Goal: Communication & Community: Answer question/provide support

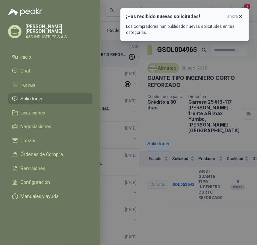
click at [242, 16] on icon "button" at bounding box center [241, 17] width 6 height 6
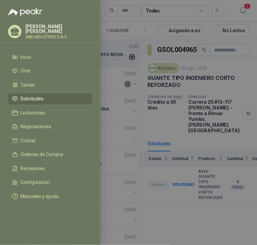
click at [98, 9] on div at bounding box center [50, 8] width 101 height 16
click at [117, 26] on div at bounding box center [128, 122] width 257 height 245
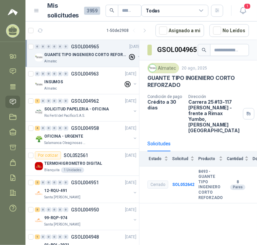
click at [89, 10] on span "3959" at bounding box center [92, 11] width 16 height 8
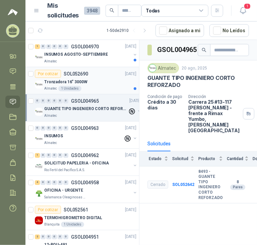
click at [111, 77] on div "Por cotizar SOL052690 20/08/25" at bounding box center [86, 74] width 102 height 8
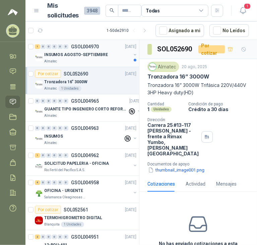
click at [116, 59] on div "Almatec" at bounding box center [87, 61] width 87 height 5
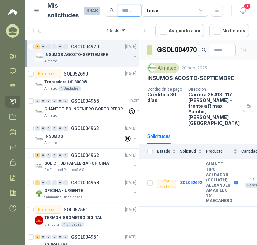
click at [130, 9] on input "text" at bounding box center [127, 10] width 10 height 11
paste input "**********"
type input "**********"
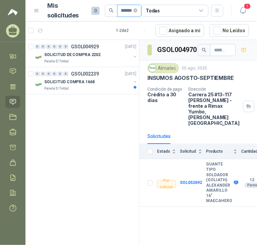
scroll to position [0, 21]
click at [104, 65] on div "0 0 0 0 0 0 GSOL004929 19/08/25 SOLICITUD DE COMPRA 2202 Panela El Trébol" at bounding box center [82, 53] width 114 height 27
click at [134, 55] on button "button" at bounding box center [134, 56] width 5 height 5
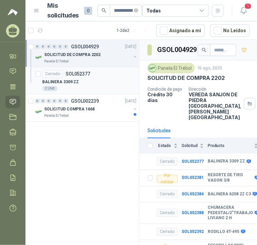
click at [88, 80] on div "BALINERA 3309 ZZ" at bounding box center [89, 82] width 94 height 8
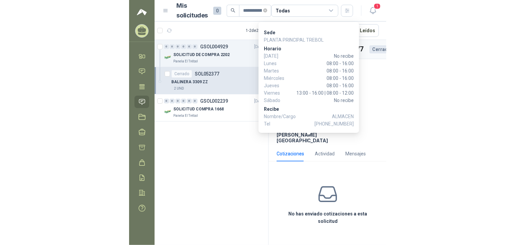
scroll to position [15, 0]
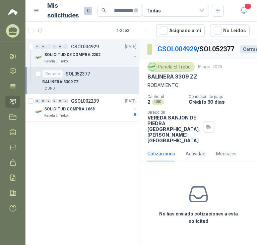
drag, startPoint x: 211, startPoint y: 209, endPoint x: 208, endPoint y: 213, distance: 5.0
click at [211, 209] on div "No has enviado cotizaciones a esta solicitud" at bounding box center [198, 204] width 118 height 75
click at [198, 233] on div "No has enviado cotizaciones a esta solicitud" at bounding box center [198, 204] width 118 height 75
click at [196, 241] on div "No has enviado cotizaciones a esta solicitud" at bounding box center [198, 204] width 118 height 75
drag, startPoint x: 98, startPoint y: 179, endPoint x: 60, endPoint y: 155, distance: 44.6
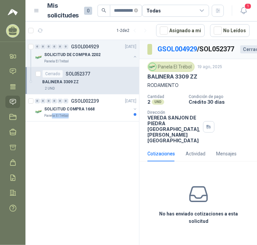
click at [51, 155] on div "0 0 0 0 0 0 GSOL004929 19/08/25 SOLICITUD DE COMPRA 2202 Panela El Trébol Cerra…" at bounding box center [82, 143] width 114 height 207
click at [76, 176] on div "0 0 0 0 0 0 GSOL004929 19/08/25 SOLICITUD DE COMPRA 2202 Panela El Trébol Cerra…" at bounding box center [82, 143] width 114 height 207
click at [128, 120] on div "0 0 0 0 0 0 GSOL002239 03/09/24 SOLICITUD COMPRA 1668 Panela El Trébol" at bounding box center [82, 107] width 114 height 27
click at [132, 112] on div at bounding box center [134, 111] width 5 height 11
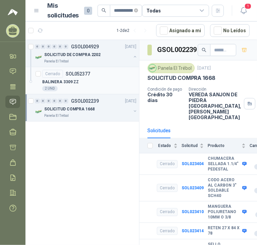
click at [103, 78] on div "BALINERA 3309 ZZ" at bounding box center [89, 82] width 94 height 8
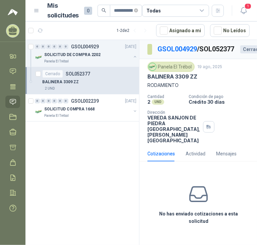
click at [106, 146] on div "0 0 0 0 0 0 GSOL004929 19/08/25 SOLICITUD DE COMPRA 2202 Panela El Trébol Cerra…" at bounding box center [82, 143] width 114 height 207
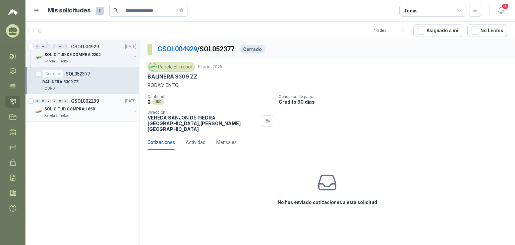
click at [104, 110] on div "SOLICITUD COMPRA 1668" at bounding box center [87, 109] width 87 height 8
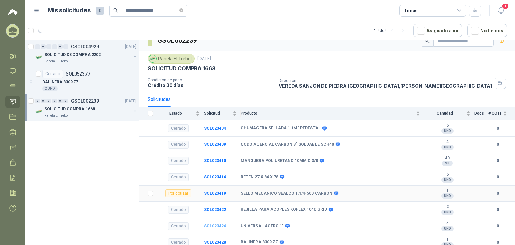
scroll to position [43, 0]
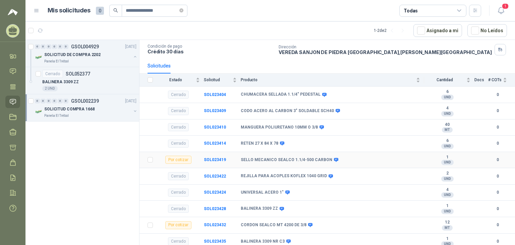
click at [257, 157] on b "SELLO MECANICO SEALCO 1.1/4-500 CARBON" at bounding box center [287, 159] width 92 height 5
copy div "SELLO MECANICO SEALCO 1.1/4-500 CARBON"
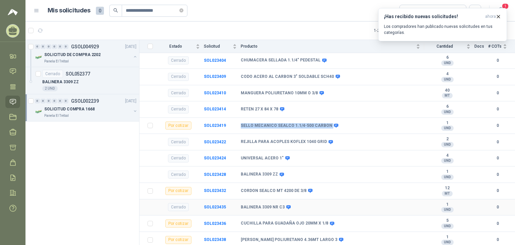
scroll to position [110, 0]
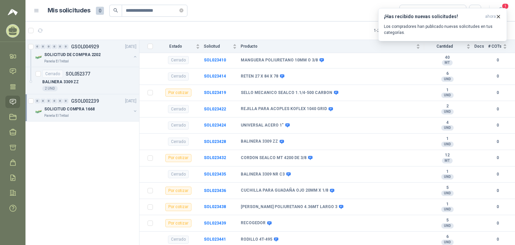
click at [60, 165] on div "0 0 0 0 0 0 GSOL004929 19/08/25 SOLICITUD DE COMPRA 2202 Panela El Trébol Cerra…" at bounding box center [82, 143] width 114 height 207
click at [257, 16] on span "ahora" at bounding box center [490, 17] width 11 height 6
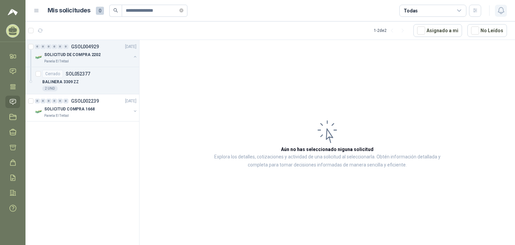
click at [257, 13] on icon "button" at bounding box center [501, 10] width 6 height 6
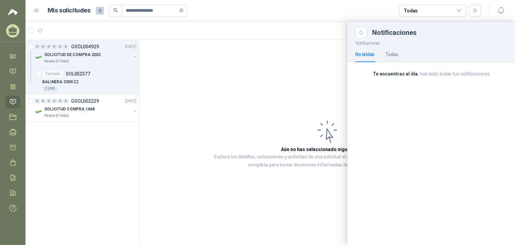
click at [156, 89] on div at bounding box center [269, 132] width 489 height 223
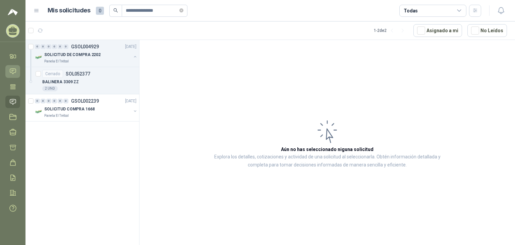
click at [13, 74] on icon at bounding box center [12, 71] width 7 height 7
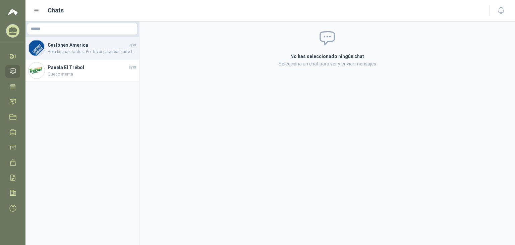
click at [35, 51] on img at bounding box center [36, 48] width 16 height 16
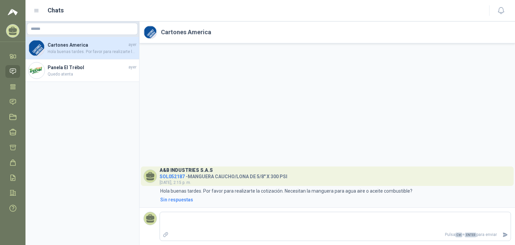
click at [181, 137] on div "A&B INDUSTRIES S.A.S SOL052187 - MANGUERA CAUCHO/LONA DE 5/8" X 300 PSI ayer, 2…" at bounding box center [327, 125] width 376 height 164
click at [151, 35] on img at bounding box center [150, 32] width 13 height 13
click at [181, 30] on h2 "Cartones America" at bounding box center [186, 31] width 50 height 9
click at [169, 177] on span "SOL052187" at bounding box center [172, 176] width 25 height 5
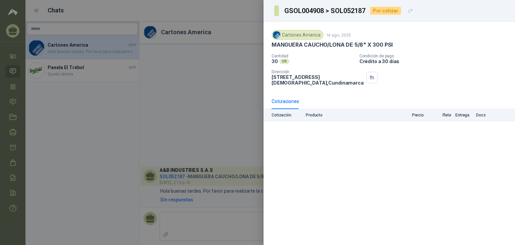
click at [219, 70] on div at bounding box center [257, 122] width 515 height 245
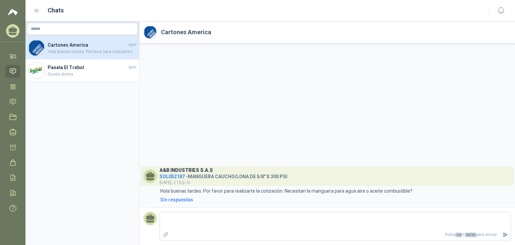
click at [199, 91] on div "A&B INDUSTRIES S.A.S SOL052187 - MANGUERA CAUCHO/LONA DE 5/8" X 300 PSI ayer, 2…" at bounding box center [327, 125] width 376 height 164
click at [158, 112] on div "A&B INDUSTRIES S.A.S SOL052187 - MANGUERA CAUCHO/LONA DE 5/8" X 300 PSI ayer, 2…" at bounding box center [327, 125] width 376 height 164
click at [91, 118] on aside "Cartones America ayer Hola buenas tardes. Por favor para realizarte la cotizaci…" at bounding box center [82, 132] width 114 height 223
drag, startPoint x: 312, startPoint y: 86, endPoint x: 309, endPoint y: 90, distance: 4.8
click at [257, 89] on div "A&B INDUSTRIES S.A.S SOL052187 - MANGUERA CAUCHO/LONA DE 5/8" X 300 PSI ayer, 2…" at bounding box center [327, 125] width 376 height 164
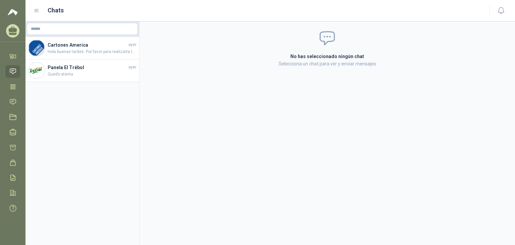
click at [219, 80] on div "No has seleccionado ningún chat Selecciona un chat para ver y enviar mensajes" at bounding box center [327, 132] width 376 height 223
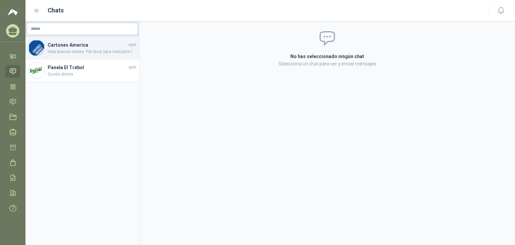
click at [102, 53] on span "Hola buenas tardes. Por favor para realizarte la cotización. Necesitan la mangu…" at bounding box center [92, 52] width 89 height 6
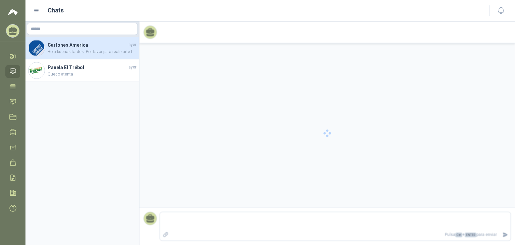
click at [88, 125] on aside "Cartones America ayer Hola buenas tardes. Por favor para realizarte la cotizaci…" at bounding box center [82, 132] width 114 height 223
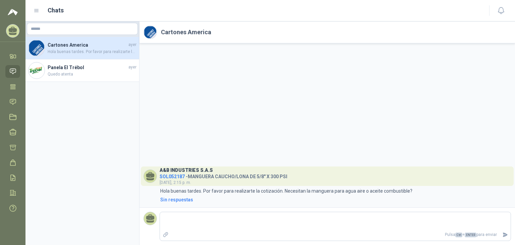
click at [187, 81] on div "A&B INDUSTRIES S.A.S SOL052187 - MANGUERA CAUCHO/LONA DE 5/8" X 300 PSI ayer, 2…" at bounding box center [327, 125] width 376 height 164
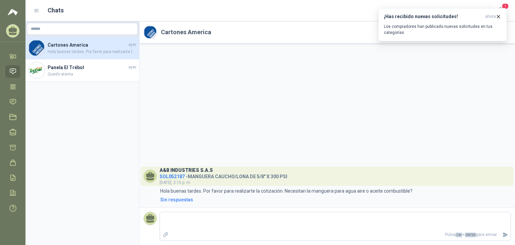
click at [257, 62] on div "A&B INDUSTRIES S.A.S SOL052187 - MANGUERA CAUCHO/LONA DE 5/8" X 300 PSI ayer, 2…" at bounding box center [327, 125] width 376 height 164
click at [10, 146] on icon at bounding box center [13, 147] width 6 height 5
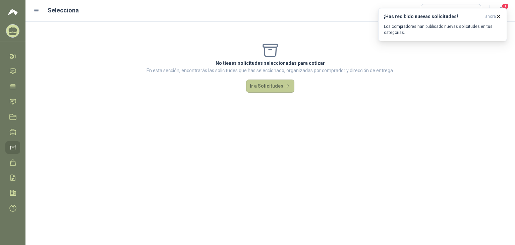
click at [257, 81] on button "Ir a Solicitudes" at bounding box center [270, 85] width 48 height 13
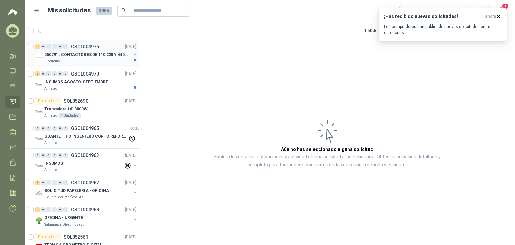
click at [119, 53] on p "050791 : CONTACTORES DE 110 220 Y 440 V" at bounding box center [85, 55] width 83 height 6
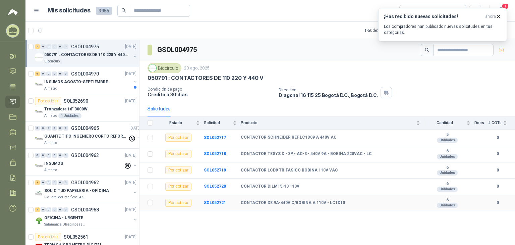
click at [257, 202] on b "CONTACTOR DE 9A-440V C/BOBINA A 110V - LC1D10" at bounding box center [293, 202] width 104 height 5
click at [198, 78] on p "050791 : CONTACTORES DE 110 220 Y 440 V" at bounding box center [206, 77] width 116 height 7
drag, startPoint x: 169, startPoint y: 77, endPoint x: 211, endPoint y: 79, distance: 42.0
click at [211, 79] on p "050791 : CONTACTORES DE 110 220 Y 440 V" at bounding box center [206, 77] width 116 height 7
copy p "CONTACTORES"
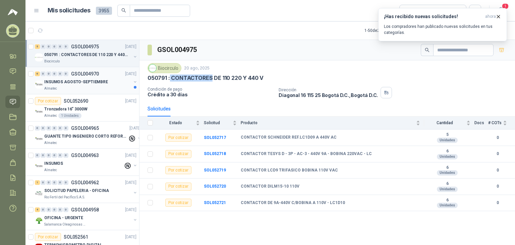
click at [87, 88] on div "Almatec" at bounding box center [87, 88] width 87 height 5
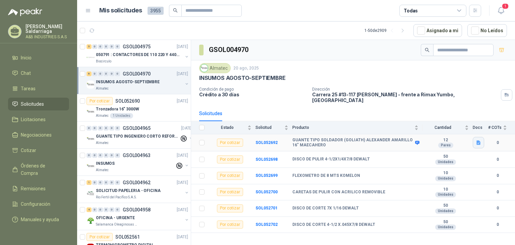
click at [477, 140] on icon "button" at bounding box center [478, 142] width 4 height 4
click at [449, 124] on button "WhatsApp Image 2025-08-20 at 10.48.11 AM.jpeg" at bounding box center [434, 122] width 91 height 7
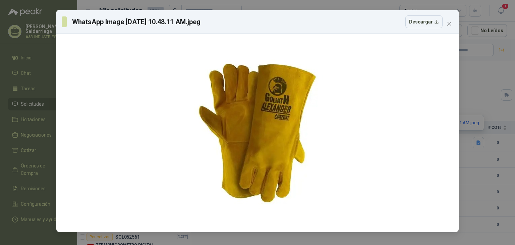
click at [452, 23] on icon "close" at bounding box center [449, 23] width 5 height 5
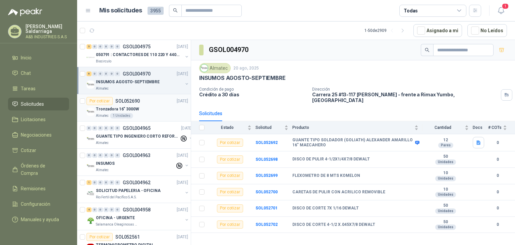
click at [149, 113] on div "Almatec 1 Unidades" at bounding box center [142, 115] width 92 height 5
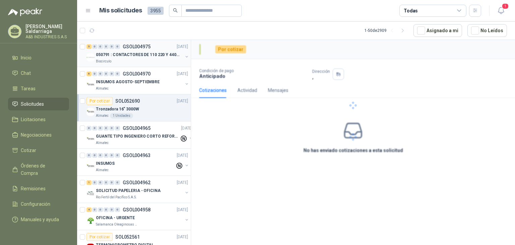
click at [150, 59] on div "Biocirculo" at bounding box center [139, 61] width 87 height 5
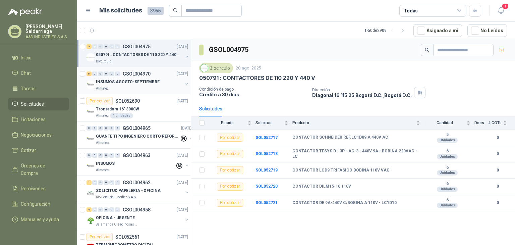
click at [162, 88] on div "Almatec" at bounding box center [139, 88] width 87 height 5
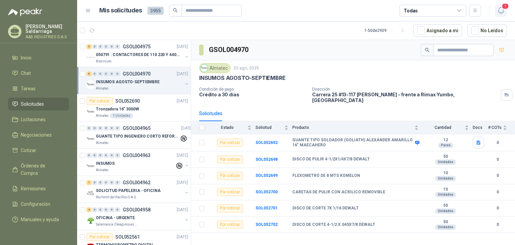
click at [500, 9] on icon "button" at bounding box center [501, 10] width 8 height 8
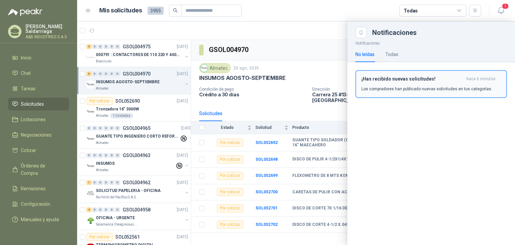
click at [390, 89] on p "Los compradores han publicado nuevas solicitudes en tus categorías." at bounding box center [426, 89] width 131 height 6
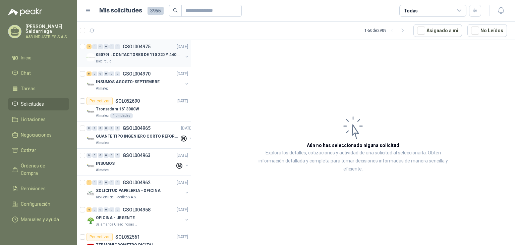
click at [153, 52] on p "050791 : CONTACTORES DE 110 220 Y 440 V" at bounding box center [137, 55] width 83 height 6
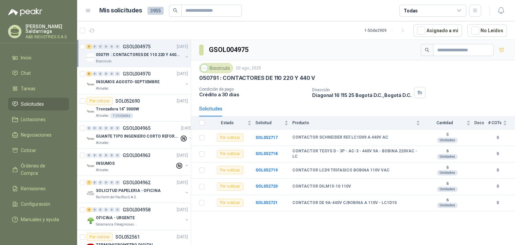
click at [317, 15] on article "Mis solicitudes 3955 Todas" at bounding box center [290, 11] width 382 height 12
click at [155, 79] on p "INSUMOS AGOSTO-SEPTIEMBRE" at bounding box center [128, 82] width 64 height 6
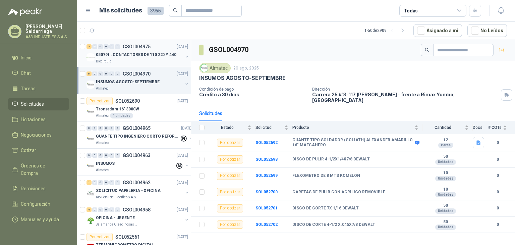
click at [159, 42] on div "5 0 0 0 0 0 GSOL004975 20/08/25 050791 : CONTACTORES DE 110 220 Y 440 V Biocirc…" at bounding box center [134, 53] width 114 height 27
click at [270, 93] on p "Crédito a 30 días" at bounding box center [253, 95] width 108 height 6
click at [298, 23] on article "1 - 50 de 2909 Asignado a mi No Leídos" at bounding box center [296, 30] width 438 height 18
